Goal: Book appointment/travel/reservation

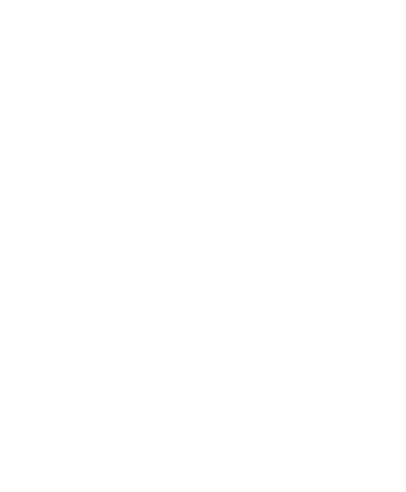
click at [379, 73] on icon at bounding box center [385, 69] width 29 height 24
click at [380, 70] on icon at bounding box center [385, 69] width 29 height 24
click at [389, 69] on icon at bounding box center [385, 69] width 29 height 24
click at [385, 66] on icon at bounding box center [385, 69] width 29 height 24
click at [383, 71] on icon at bounding box center [385, 69] width 29 height 24
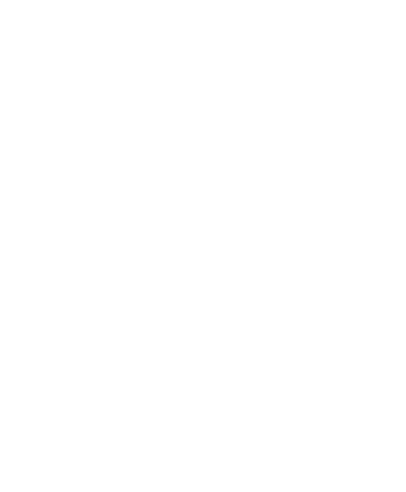
click at [41, 352] on span "Anreise" at bounding box center [38, 348] width 23 height 7
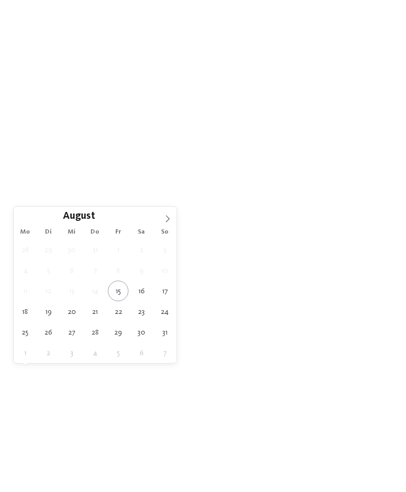
type div "15.08.2025"
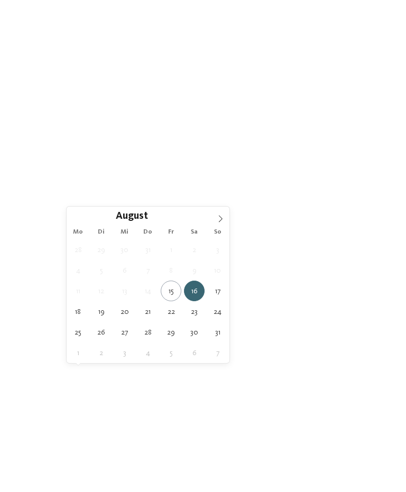
type div "17.08.2025"
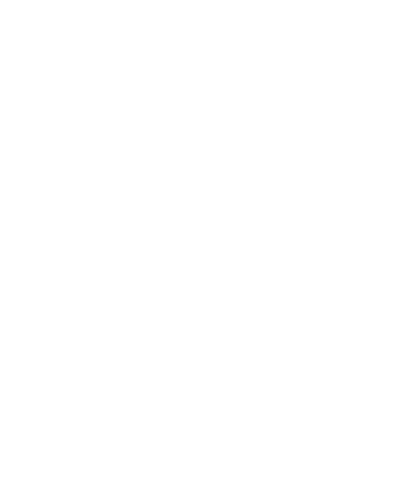
click at [367, 357] on link "Hotel finden" at bounding box center [368, 347] width 50 height 19
click at [382, 137] on icon at bounding box center [385, 146] width 23 height 19
click at [151, 262] on span "Region" at bounding box center [141, 261] width 19 height 7
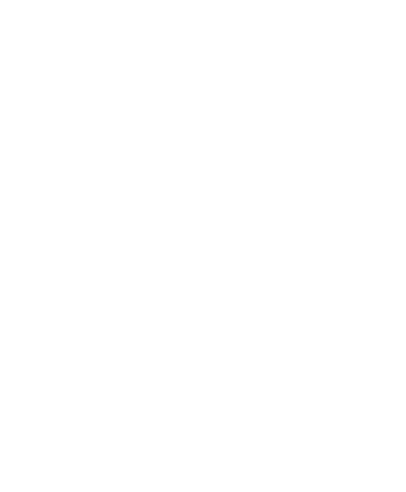
click at [265, 252] on div at bounding box center [266, 257] width 11 height 11
click at [256, 305] on div "übernehmen" at bounding box center [202, 315] width 137 height 21
click at [54, 346] on span "Familienhotels [GEOGRAPHIC_DATA]" at bounding box center [63, 345] width 84 height 20
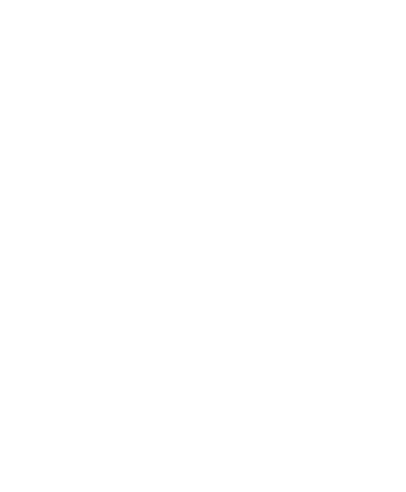
click at [232, 178] on div "Alle Hotels anzeigen" at bounding box center [203, 180] width 92 height 21
click at [137, 173] on div at bounding box center [109, 179] width 177 height 99
click at [387, 22] on span "Menü" at bounding box center [387, 24] width 17 height 9
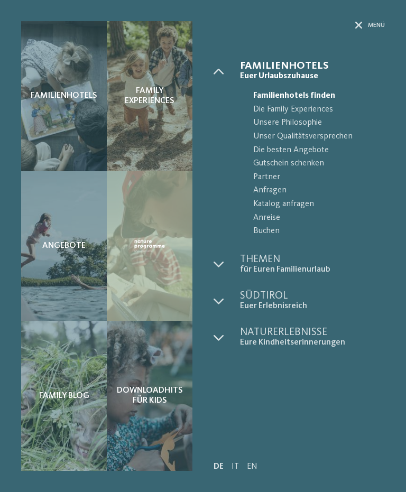
click at [61, 77] on div "Familienhotels" at bounding box center [64, 96] width 86 height 150
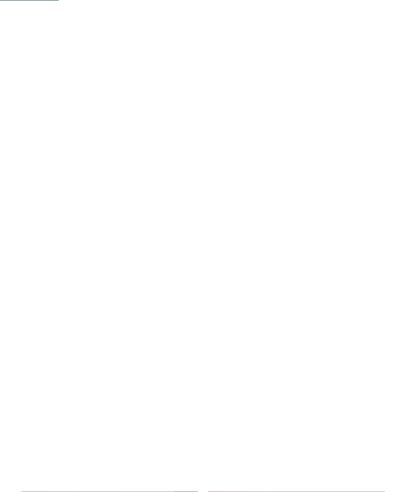
scroll to position [635, 0]
click at [150, 295] on div at bounding box center [109, 282] width 177 height 99
click at [269, 201] on link "mehr erfahren" at bounding box center [246, 205] width 61 height 8
click at [356, 275] on icon at bounding box center [361, 271] width 29 height 24
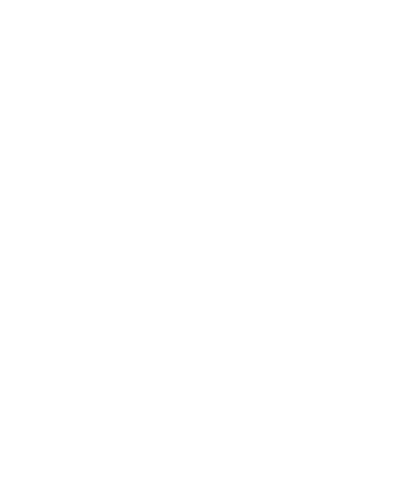
click at [362, 275] on icon at bounding box center [361, 271] width 29 height 24
click at [357, 272] on icon at bounding box center [361, 271] width 29 height 24
click at [359, 273] on icon at bounding box center [361, 271] width 29 height 24
click at [361, 273] on icon at bounding box center [361, 271] width 29 height 24
click at [389, 42] on icon at bounding box center [385, 39] width 23 height 19
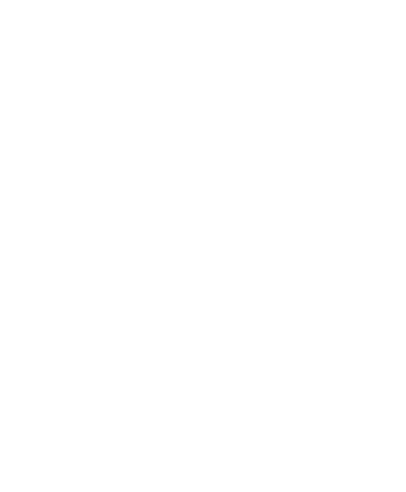
click at [387, 31] on div "Menü" at bounding box center [387, 24] width 17 height 26
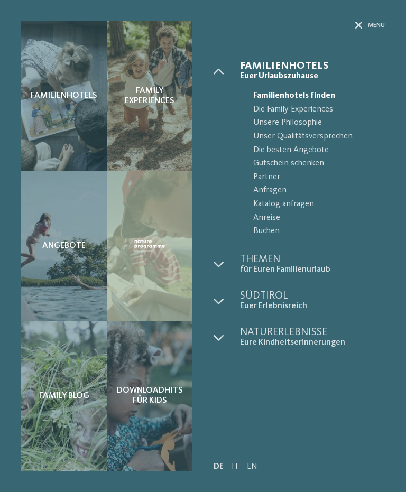
click at [63, 251] on span "Angebote" at bounding box center [63, 246] width 43 height 10
click at [68, 108] on div "Familienhotels" at bounding box center [64, 96] width 86 height 150
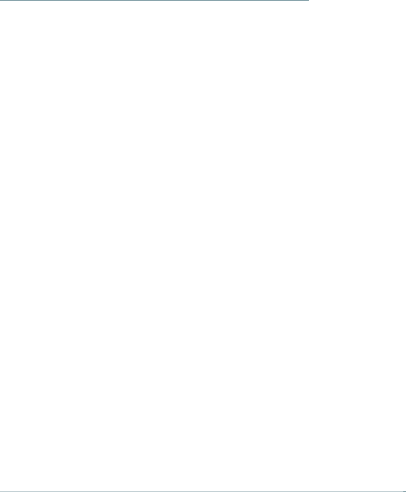
scroll to position [906, 0]
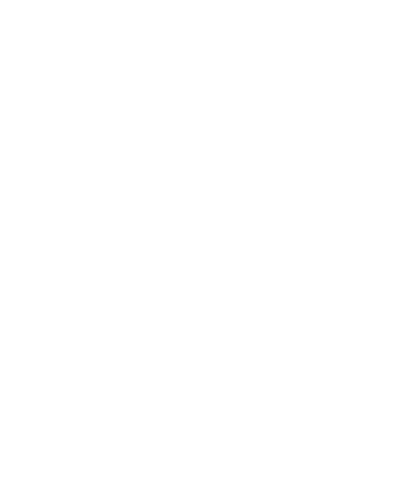
click at [152, 208] on div "Angebote" at bounding box center [156, 229] width 85 height 42
